Goal: Book appointment/travel/reservation

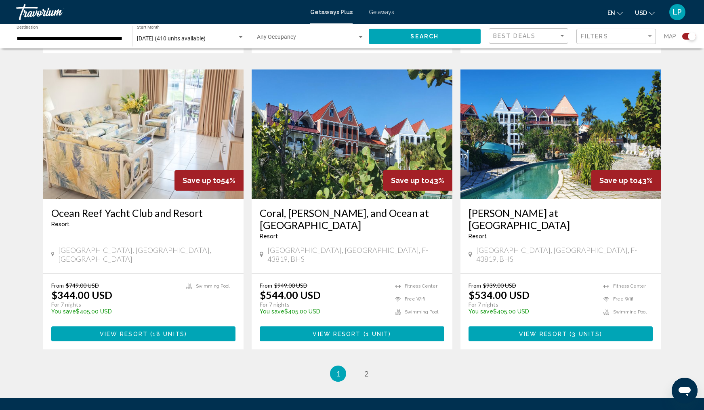
scroll to position [1142, 0]
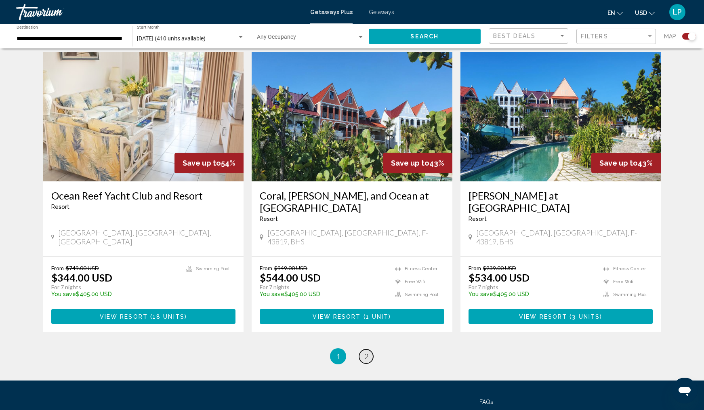
click at [366, 352] on span "2" at bounding box center [367, 356] width 4 height 9
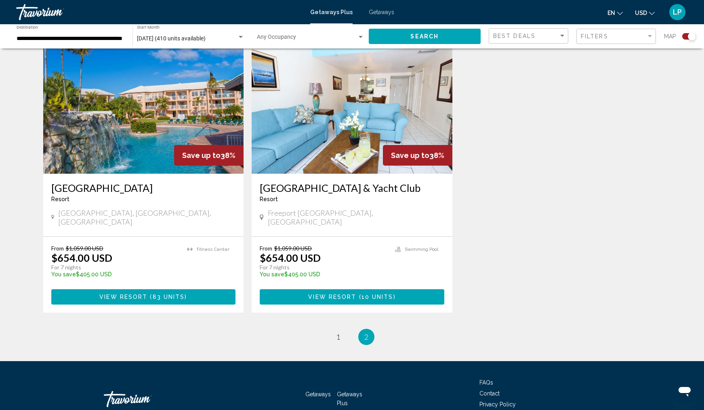
scroll to position [575, 0]
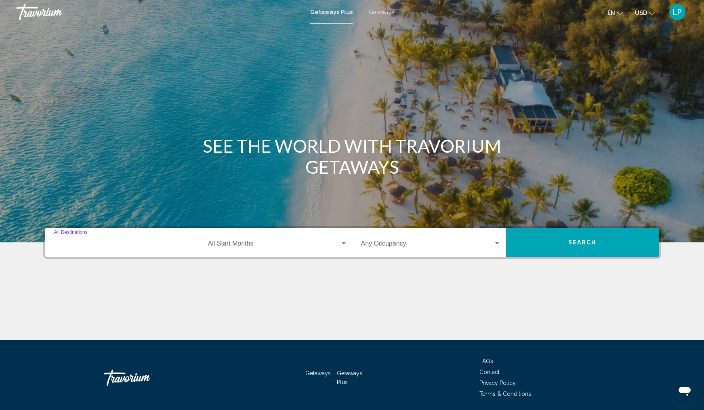
click at [77, 244] on input "Destination All Destinations" at bounding box center [124, 245] width 140 height 7
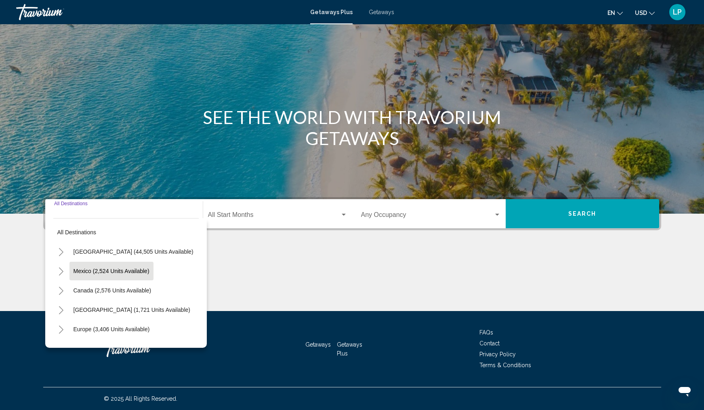
click at [88, 273] on span "Mexico (2,524 units available)" at bounding box center [112, 271] width 76 height 6
type input "**********"
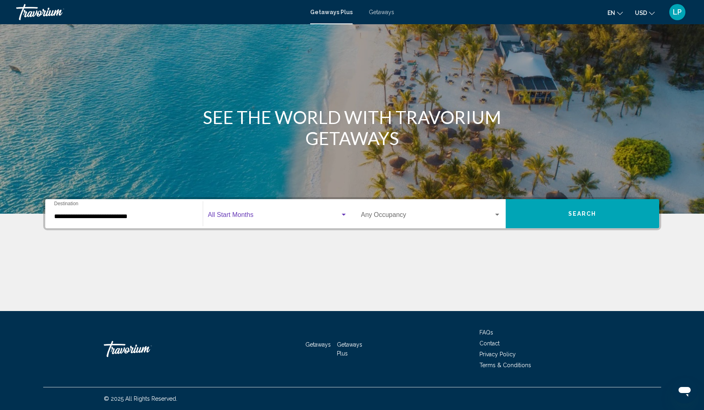
click at [266, 217] on span "Search widget" at bounding box center [274, 216] width 132 height 7
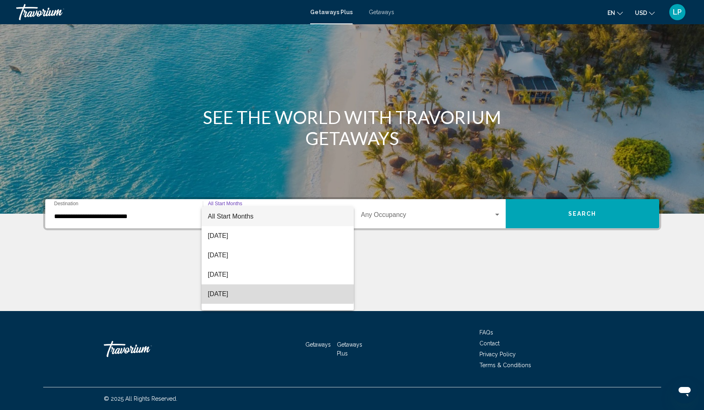
click at [246, 291] on span "November 2025" at bounding box center [277, 294] width 139 height 19
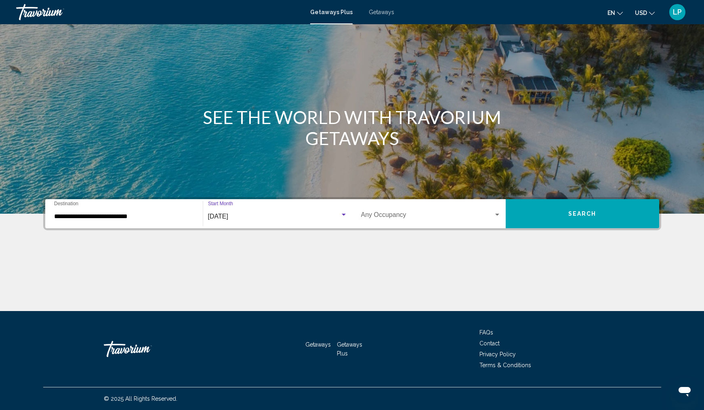
click at [546, 212] on button "Search" at bounding box center [583, 213] width 154 height 29
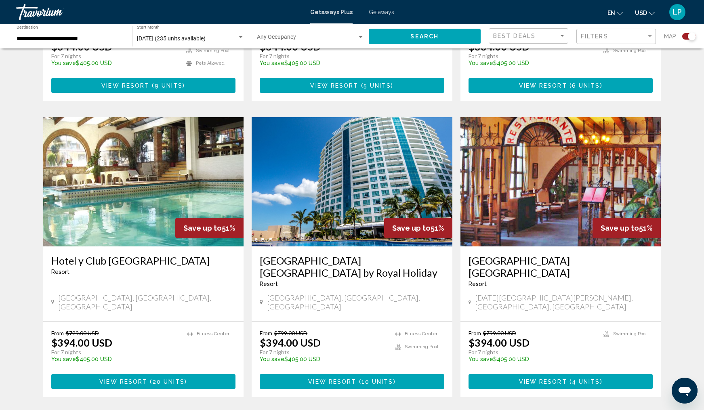
scroll to position [1117, 0]
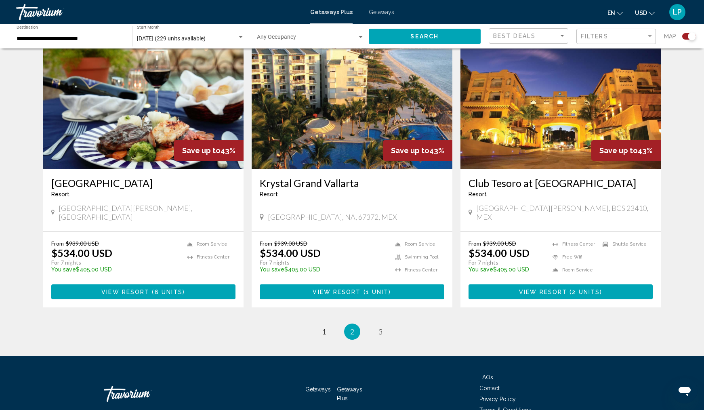
scroll to position [1163, 0]
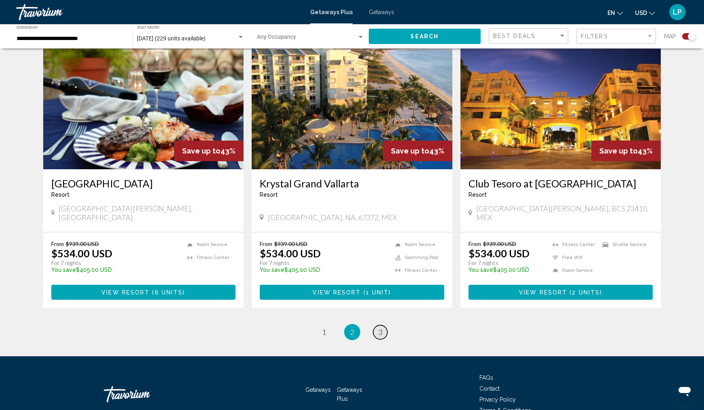
click at [381, 325] on link "page 3" at bounding box center [380, 332] width 14 height 14
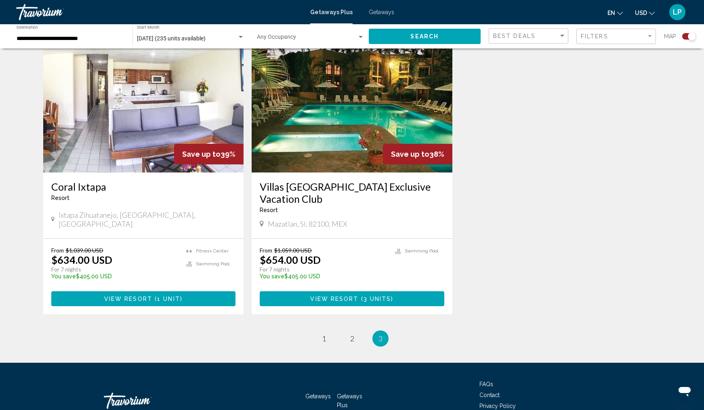
scroll to position [888, 0]
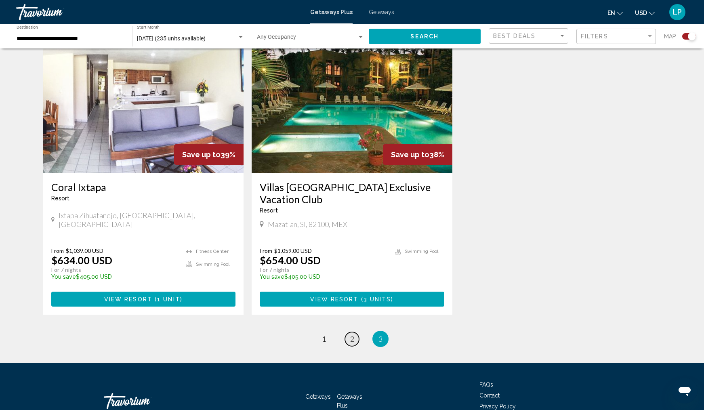
click at [352, 335] on span "2" at bounding box center [352, 339] width 4 height 9
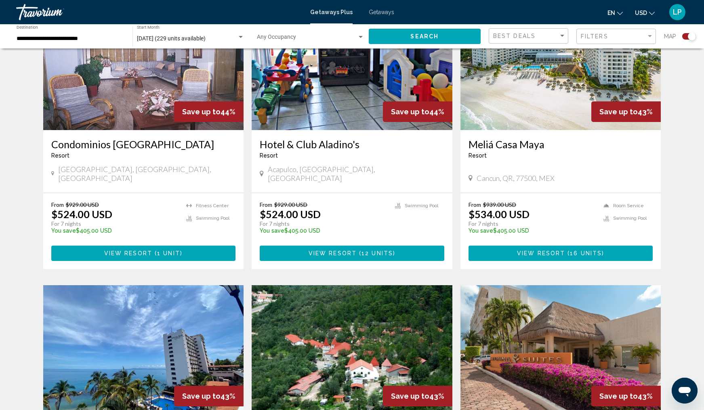
scroll to position [636, 0]
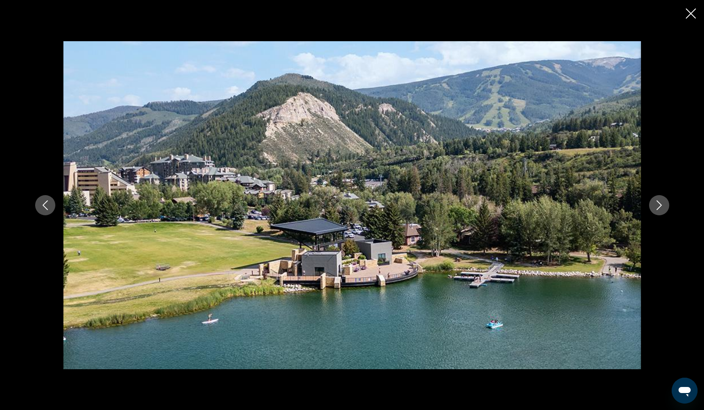
scroll to position [101, 0]
click at [691, 15] on icon "Close slideshow" at bounding box center [691, 13] width 10 height 10
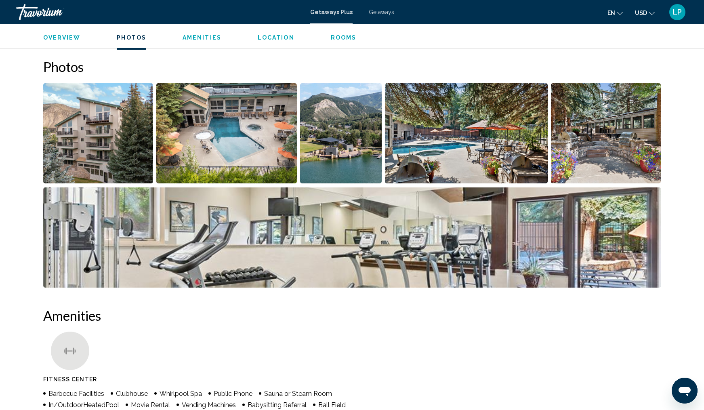
scroll to position [2, 0]
